Goal: Transaction & Acquisition: Download file/media

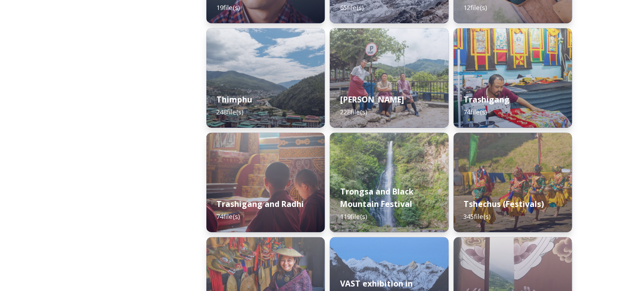
scroll to position [1210, 0]
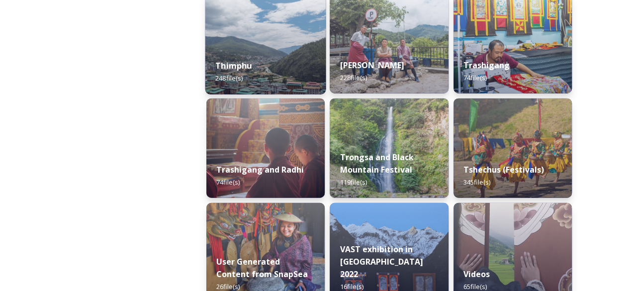
click at [265, 45] on img at bounding box center [265, 43] width 121 height 101
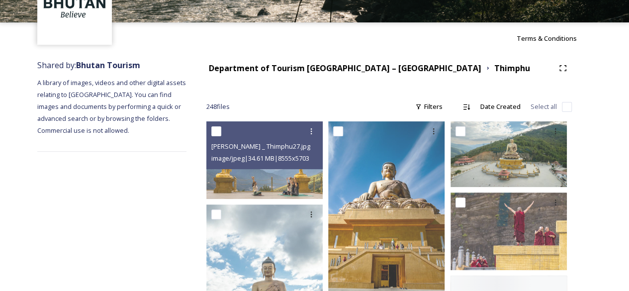
scroll to position [105, 0]
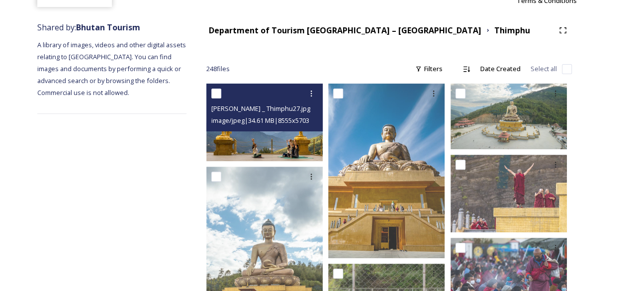
click at [259, 144] on img at bounding box center [264, 123] width 116 height 78
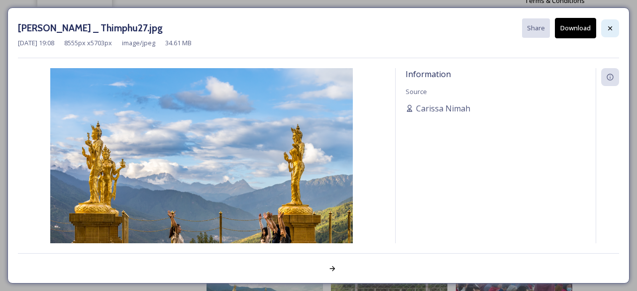
click at [615, 27] on div at bounding box center [610, 28] width 18 height 18
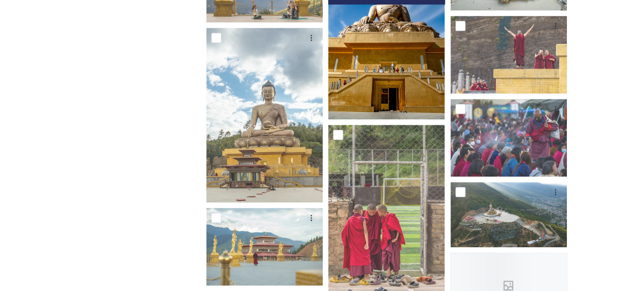
scroll to position [248, 0]
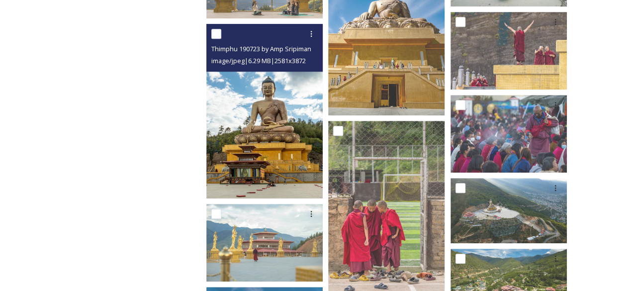
click at [284, 133] on img at bounding box center [264, 111] width 116 height 175
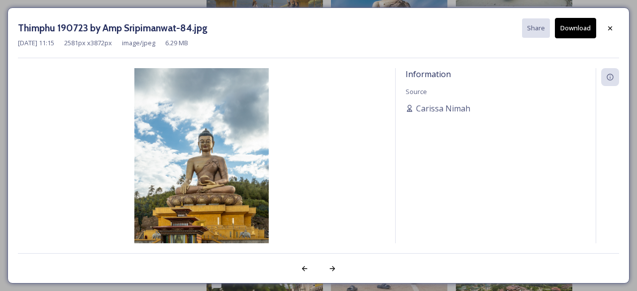
click at [577, 30] on button "Download" at bounding box center [575, 28] width 41 height 20
click at [611, 30] on icon at bounding box center [610, 28] width 8 height 8
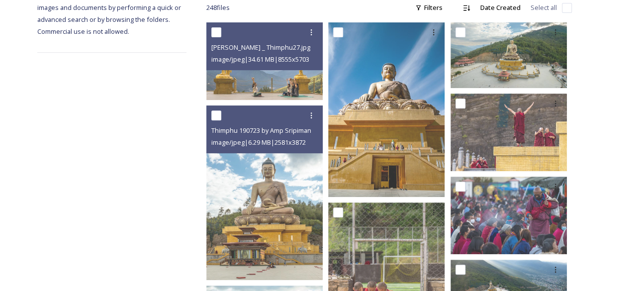
scroll to position [132, 0]
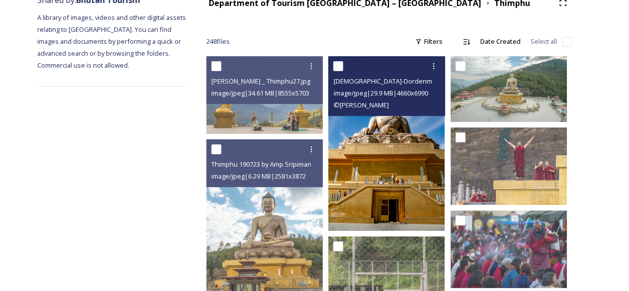
click at [408, 152] on img at bounding box center [386, 143] width 116 height 175
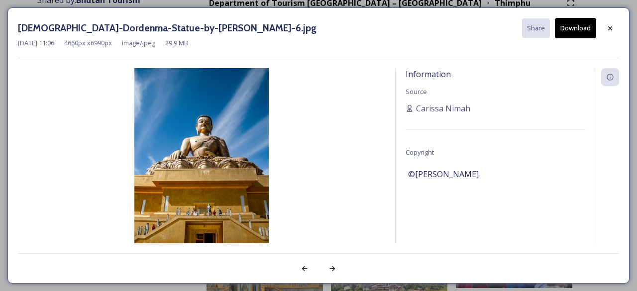
click at [570, 22] on button "Download" at bounding box center [575, 28] width 41 height 20
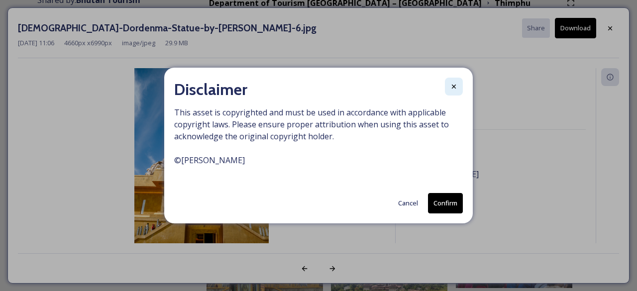
click at [456, 90] on icon at bounding box center [454, 87] width 8 height 8
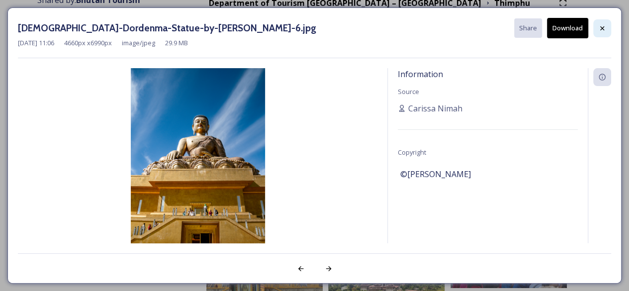
click at [605, 25] on icon at bounding box center [603, 28] width 8 height 8
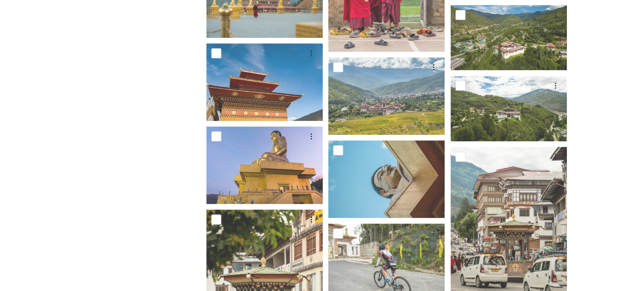
scroll to position [494, 0]
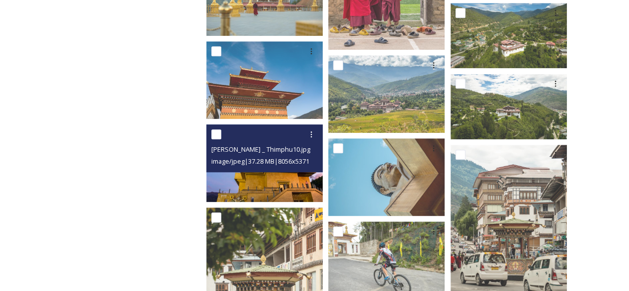
click at [275, 159] on span "image/jpeg | 37.28 MB | 8056 x 5371" at bounding box center [260, 161] width 98 height 9
click at [275, 172] on img at bounding box center [264, 163] width 116 height 78
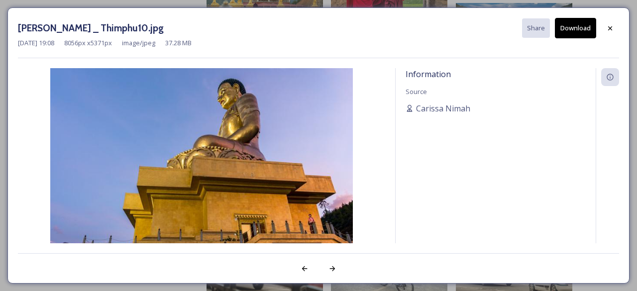
click at [575, 29] on button "Download" at bounding box center [575, 28] width 41 height 20
click at [612, 32] on div at bounding box center [610, 28] width 18 height 18
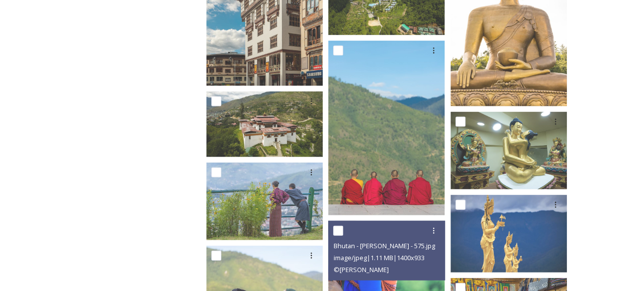
scroll to position [1061, 0]
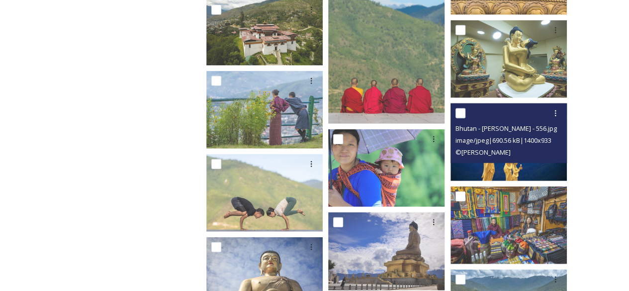
click at [500, 172] on img at bounding box center [509, 142] width 116 height 78
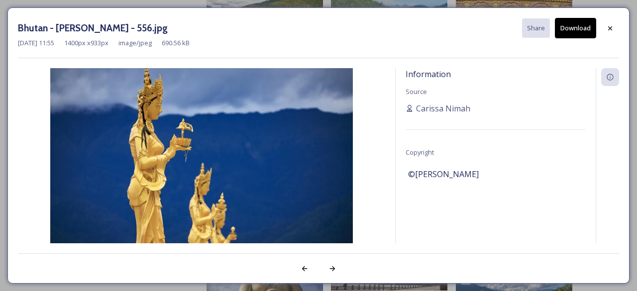
click at [574, 28] on button "Download" at bounding box center [575, 28] width 41 height 20
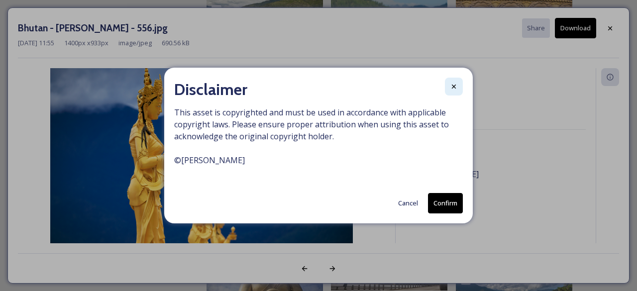
click at [451, 88] on icon at bounding box center [454, 87] width 8 height 8
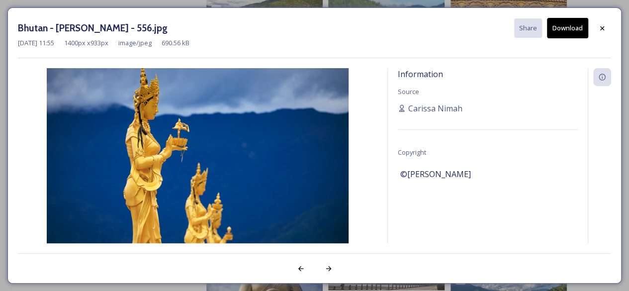
click at [555, 23] on button "Download" at bounding box center [567, 28] width 41 height 20
click at [608, 27] on div at bounding box center [603, 28] width 18 height 18
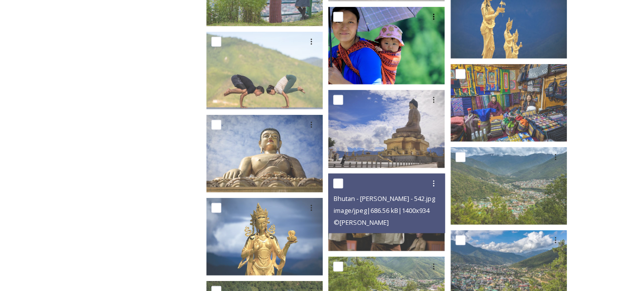
scroll to position [1206, 0]
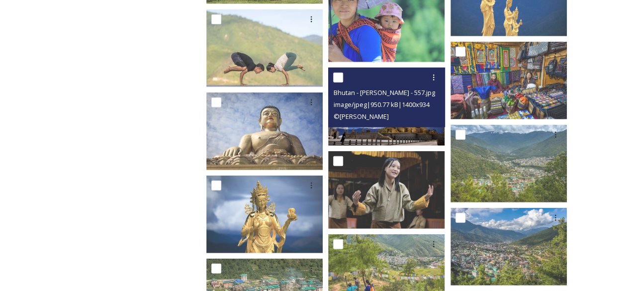
click at [385, 133] on img at bounding box center [386, 107] width 116 height 78
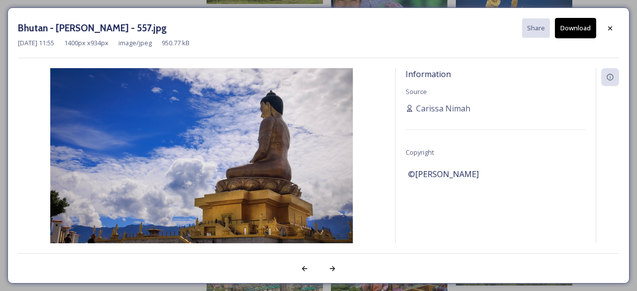
click at [574, 24] on button "Download" at bounding box center [575, 28] width 41 height 20
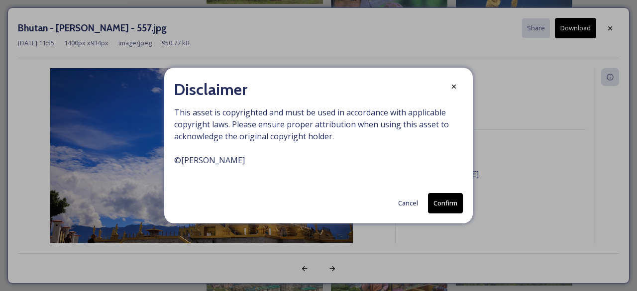
click at [451, 202] on button "Confirm" at bounding box center [445, 203] width 35 height 20
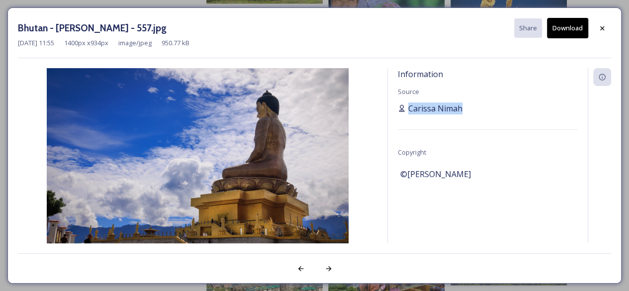
drag, startPoint x: 409, startPoint y: 108, endPoint x: 462, endPoint y: 108, distance: 53.2
click at [462, 108] on div "Carissa Nimah" at bounding box center [488, 108] width 180 height 12
copy span "Carissa Nimah"
drag, startPoint x: 16, startPoint y: 42, endPoint x: 51, endPoint y: 42, distance: 35.3
click at [51, 42] on div "Bhutan - [PERSON_NAME] - 557.jpg Share Download [DATE] 11:55 1400 px x 934 px i…" at bounding box center [314, 145] width 614 height 276
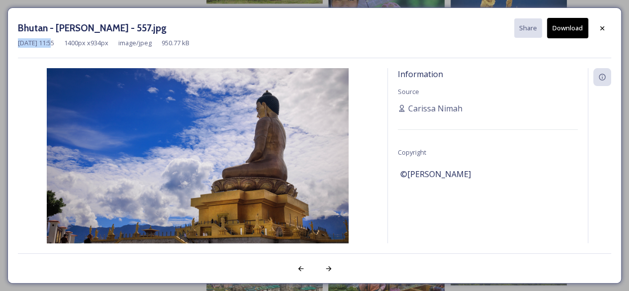
copy span "[DATE]"
click at [609, 25] on div at bounding box center [603, 28] width 18 height 18
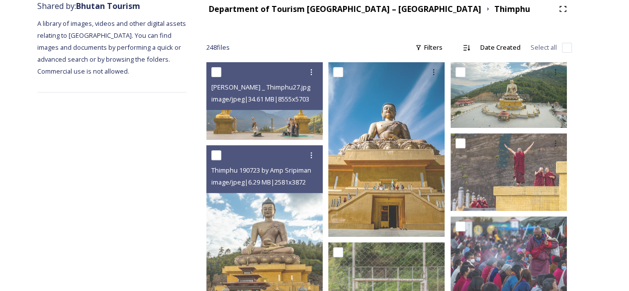
scroll to position [0, 0]
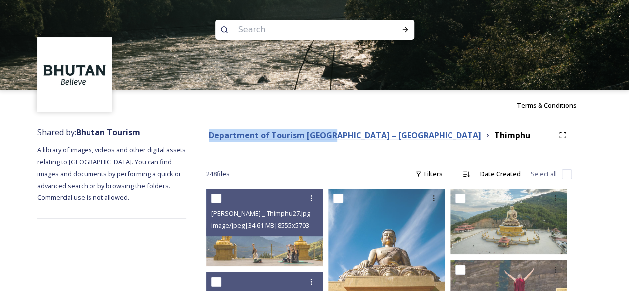
drag, startPoint x: 205, startPoint y: 136, endPoint x: 334, endPoint y: 133, distance: 128.9
copy strong "Department of Tourism [GEOGRAPHIC_DATA]"
